Goal: Ask a question

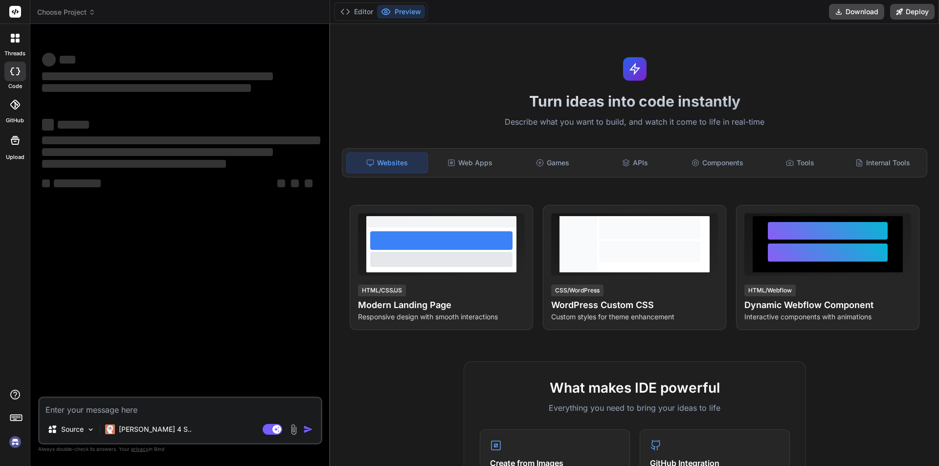
click at [131, 409] on textarea at bounding box center [180, 407] width 281 height 18
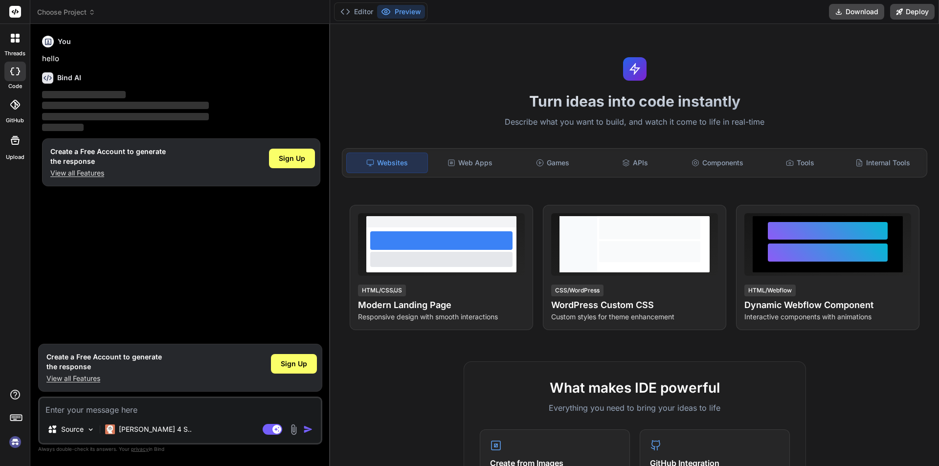
type textarea "x"
click at [131, 407] on textarea at bounding box center [180, 407] width 281 height 18
type textarea "h"
type textarea "x"
type textarea "ht"
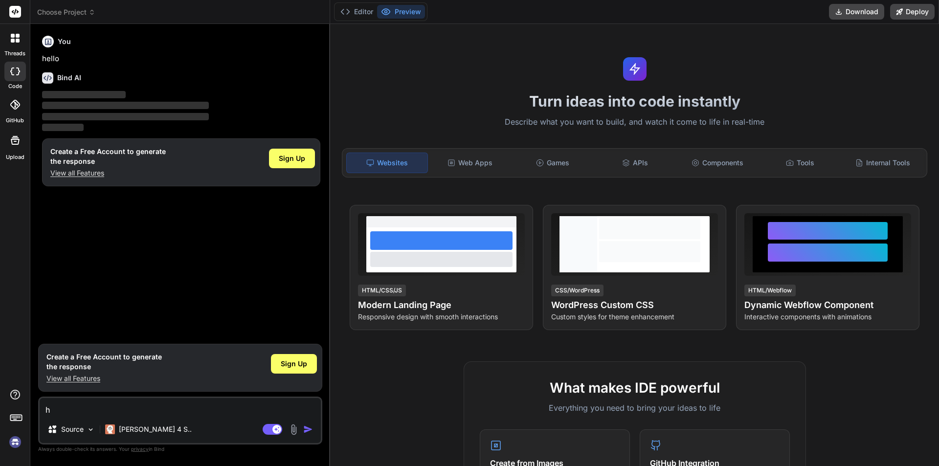
type textarea "x"
type textarea "htm"
type textarea "x"
type textarea "html"
type textarea "x"
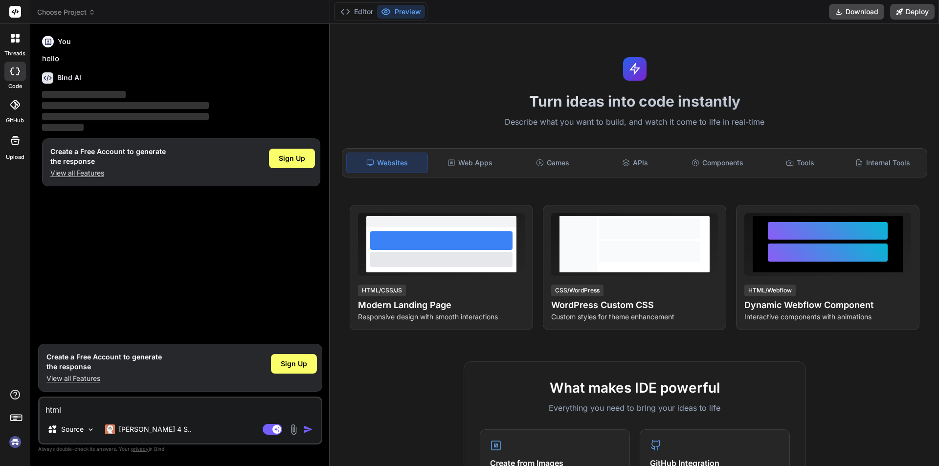
type textarea "html"
click at [306, 427] on img "button" at bounding box center [308, 430] width 10 height 10
click at [309, 429] on img "button" at bounding box center [308, 430] width 10 height 10
